Goal: Find specific page/section: Find specific page/section

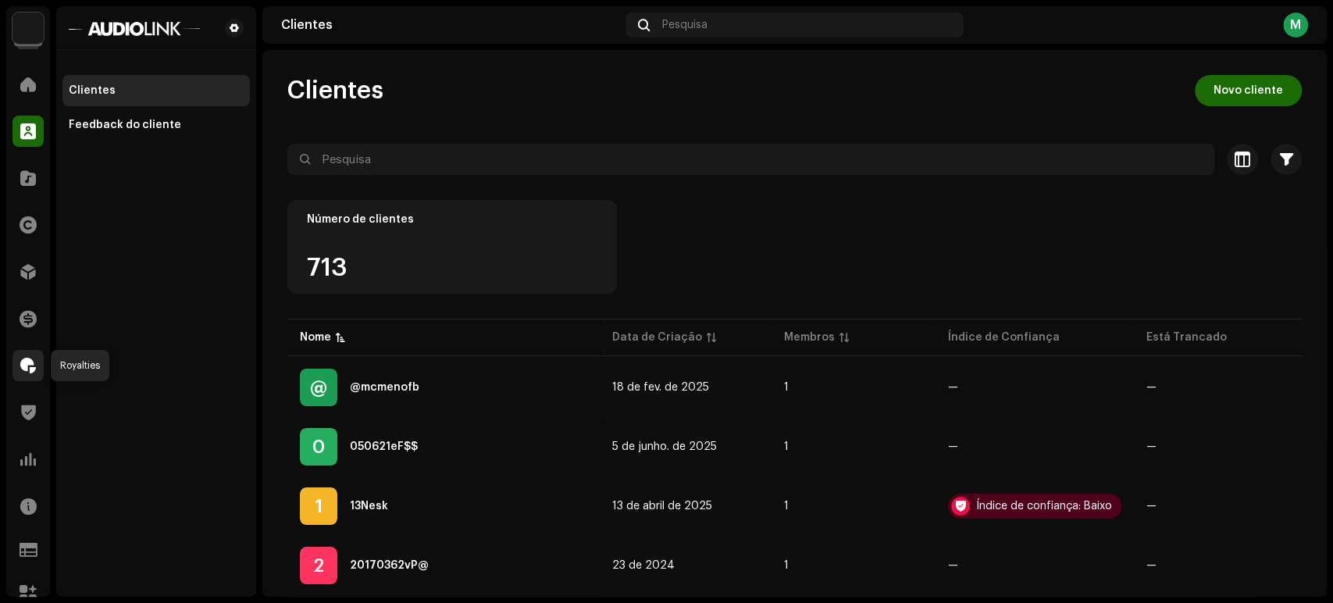
click at [29, 377] on div at bounding box center [27, 365] width 31 height 31
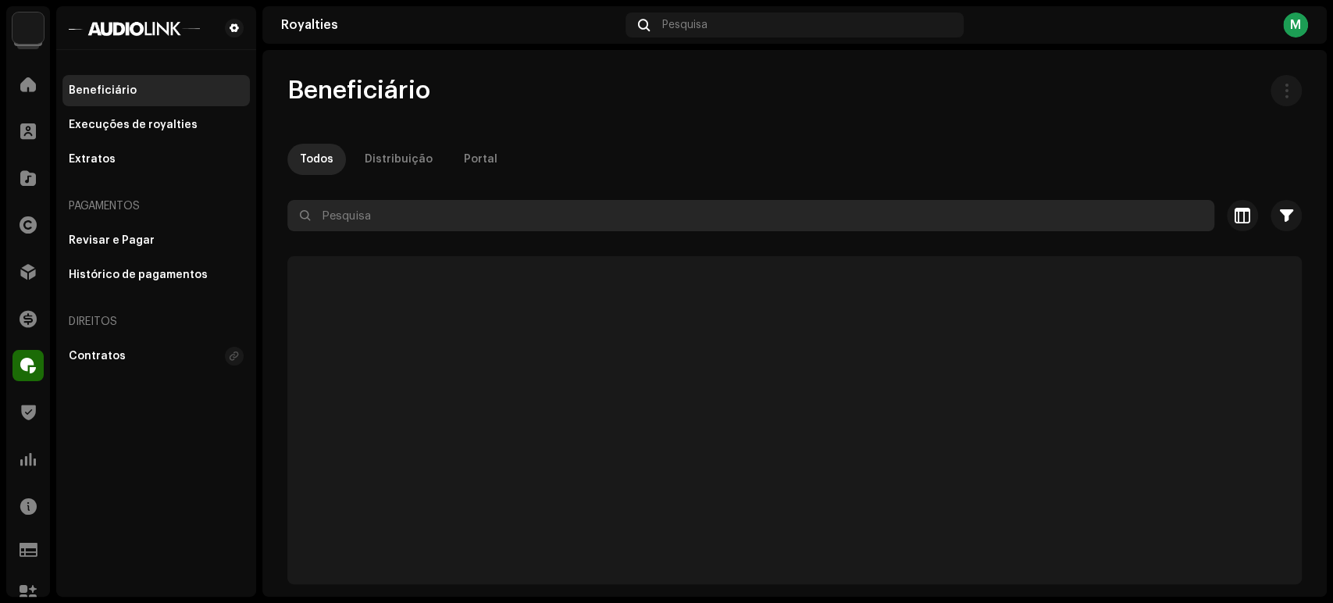
click at [415, 209] on input "text" at bounding box center [750, 215] width 927 height 31
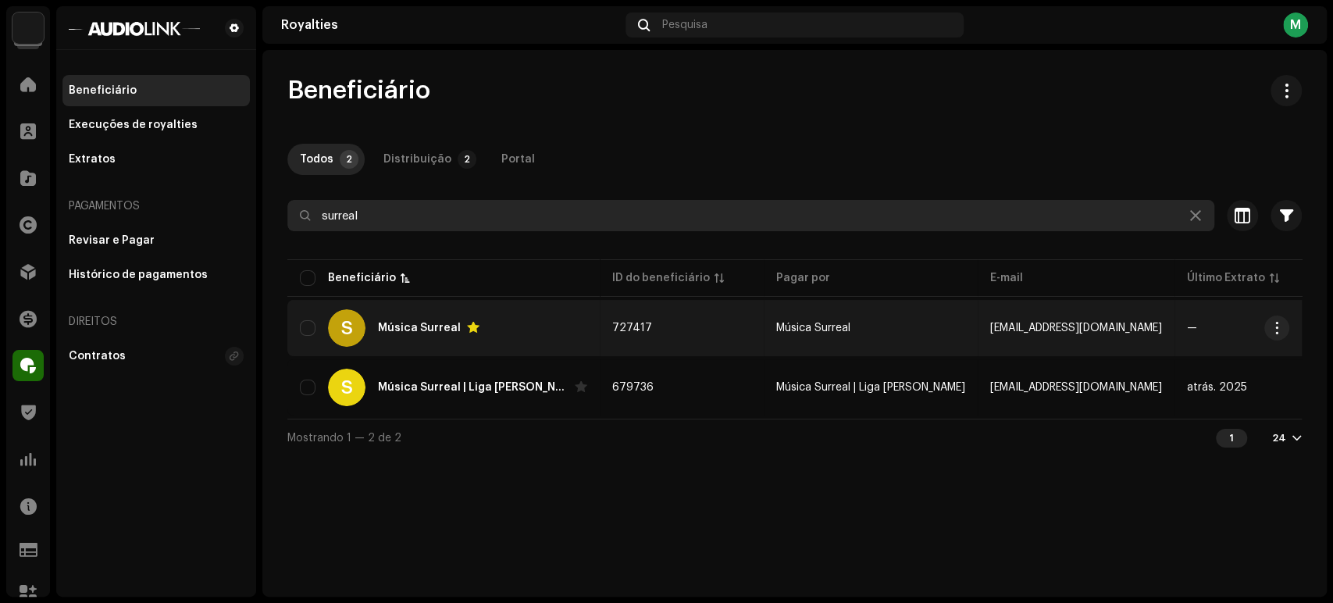
type input "surreal"
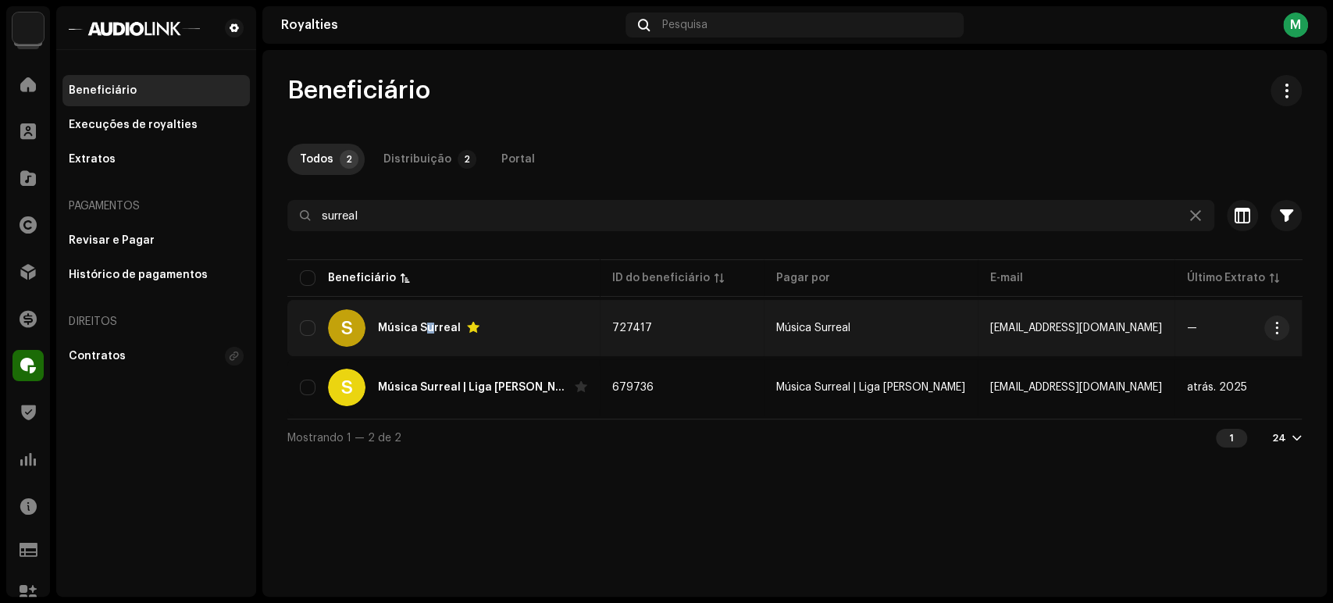
click at [427, 331] on font "Música Surreal" at bounding box center [419, 328] width 83 height 11
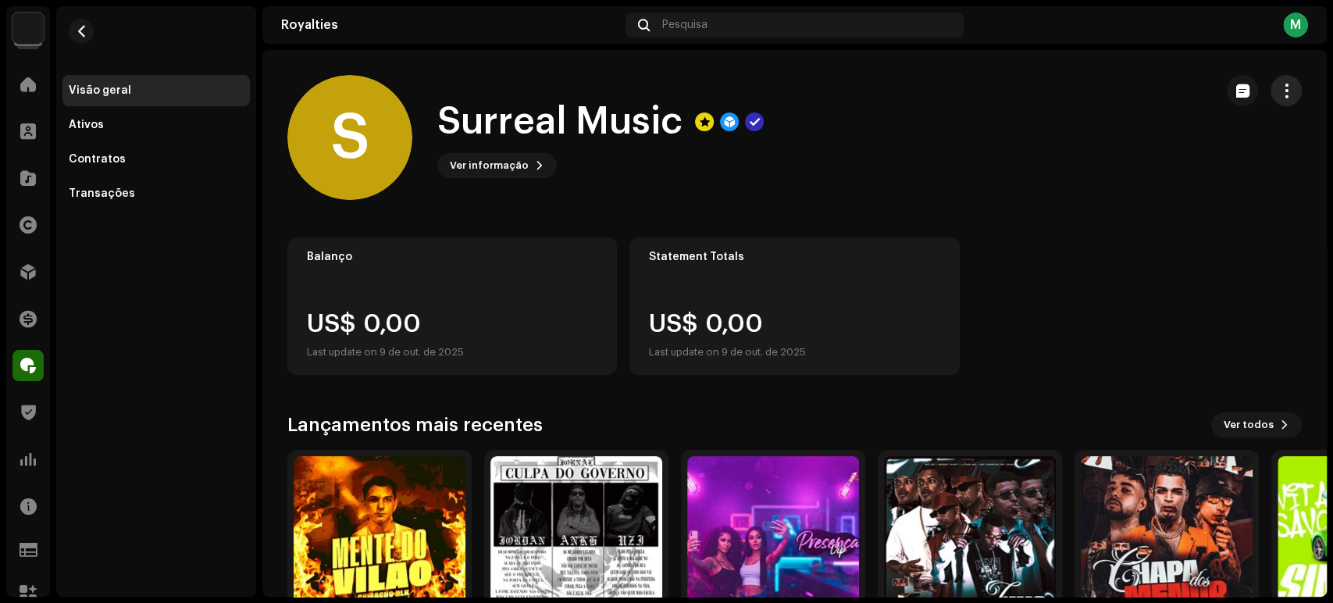
click at [1279, 85] on span "button" at bounding box center [1286, 90] width 15 height 12
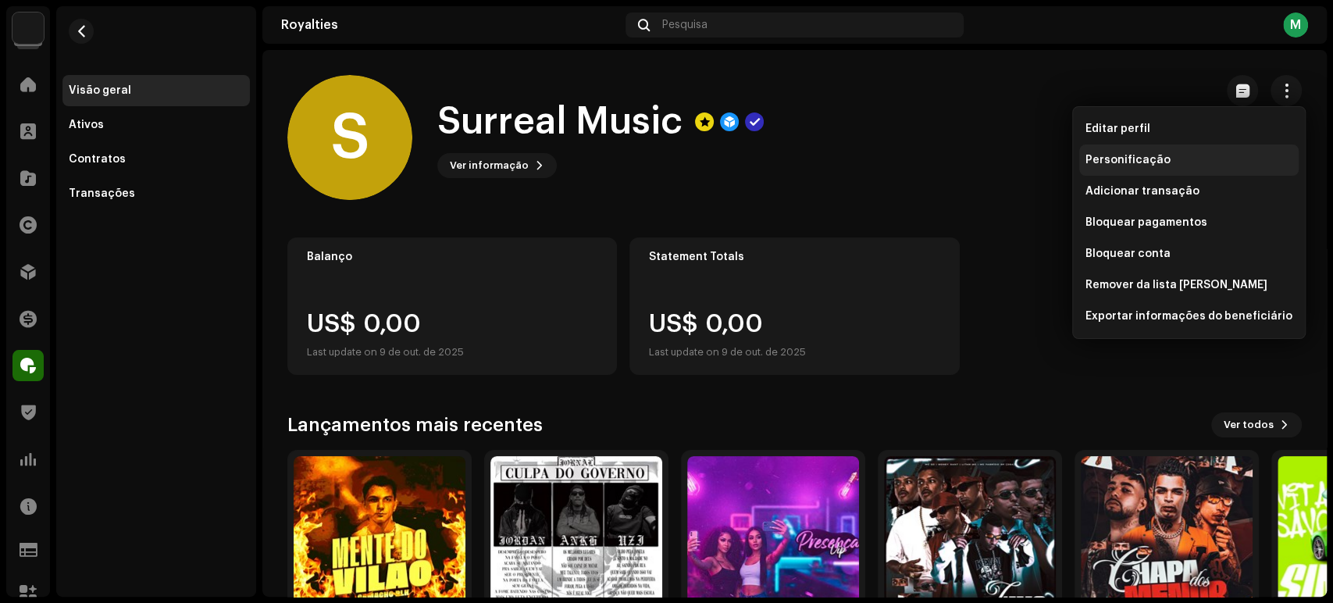
click at [1242, 170] on div "Personificação" at bounding box center [1188, 159] width 219 height 31
